Goal: Book appointment/travel/reservation

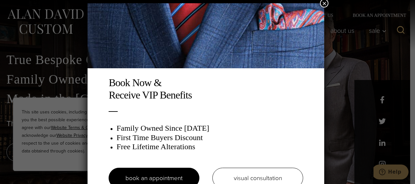
click at [325, 3] on button "×" at bounding box center [324, 3] width 8 height 8
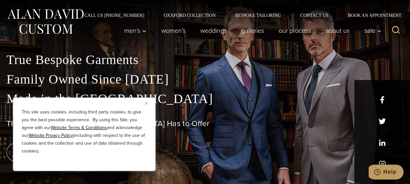
click at [147, 103] on img "Close" at bounding box center [146, 103] width 3 height 3
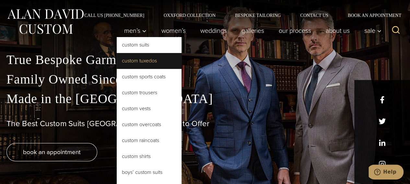
click at [146, 61] on link "Custom Tuxedos" at bounding box center [149, 61] width 65 height 16
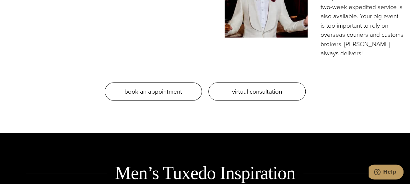
scroll to position [681, 0]
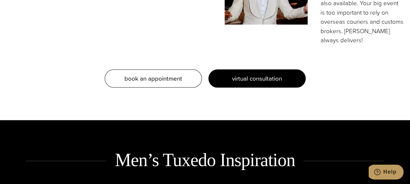
click at [255, 74] on span "virtual consultation" at bounding box center [257, 78] width 50 height 9
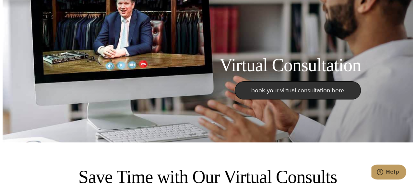
scroll to position [32, 0]
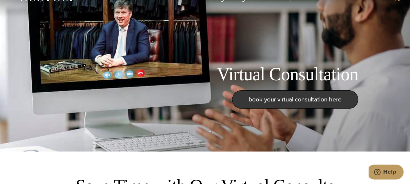
click at [299, 99] on span "book your virtual consultation here" at bounding box center [295, 98] width 93 height 9
